Goal: Use online tool/utility: Utilize a website feature to perform a specific function

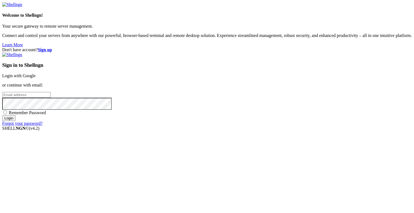
click at [211, 47] on div "Don't have account? Sign up Sign in to Shellngn Login with Google or continue w…" at bounding box center [207, 86] width 410 height 79
click at [210, 47] on div "Don't have account? Sign up Sign in to Shellngn Login with Google or continue w…" at bounding box center [207, 86] width 410 height 79
click at [36, 73] on link "Login with Google" at bounding box center [18, 75] width 33 height 5
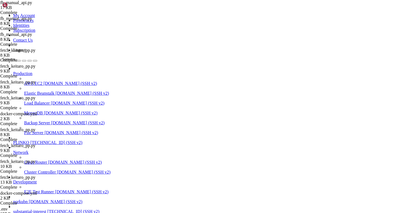
scroll to position [7126, 0]
type input "/root"
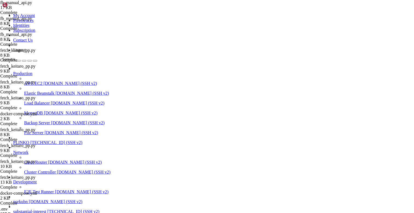
scroll to position [7427, 0]
